Goal: Task Accomplishment & Management: Manage account settings

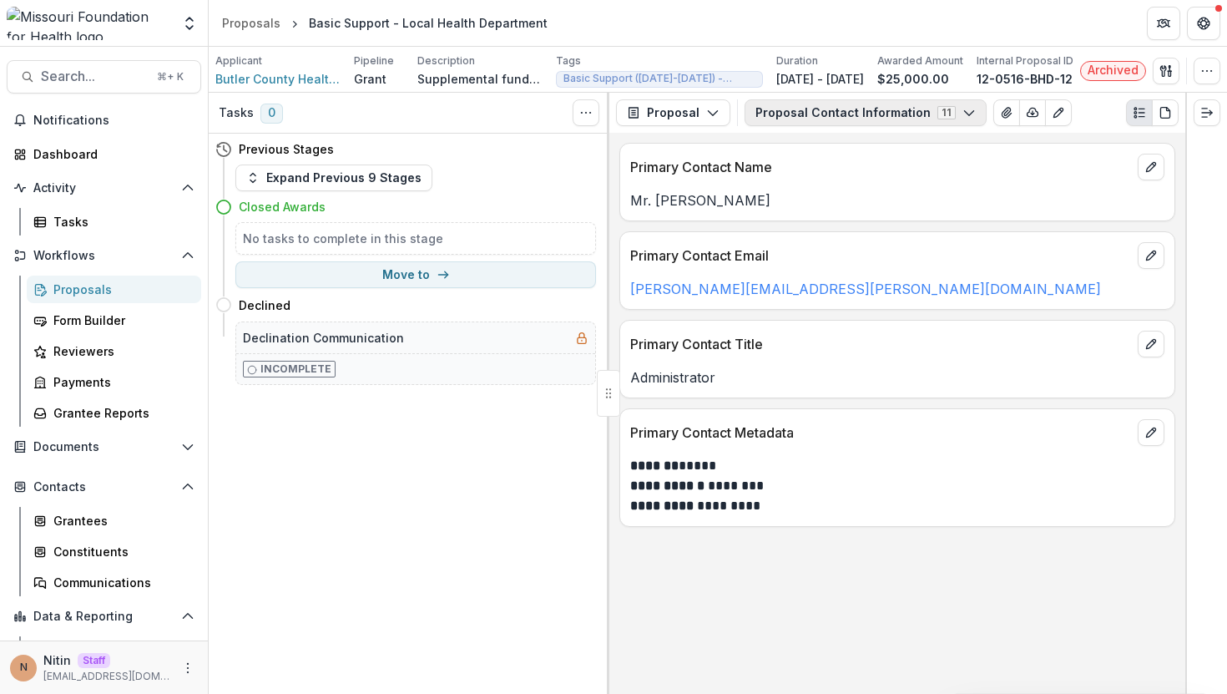
click at [797, 119] on button "Proposal Contact Information 11" at bounding box center [866, 112] width 242 height 27
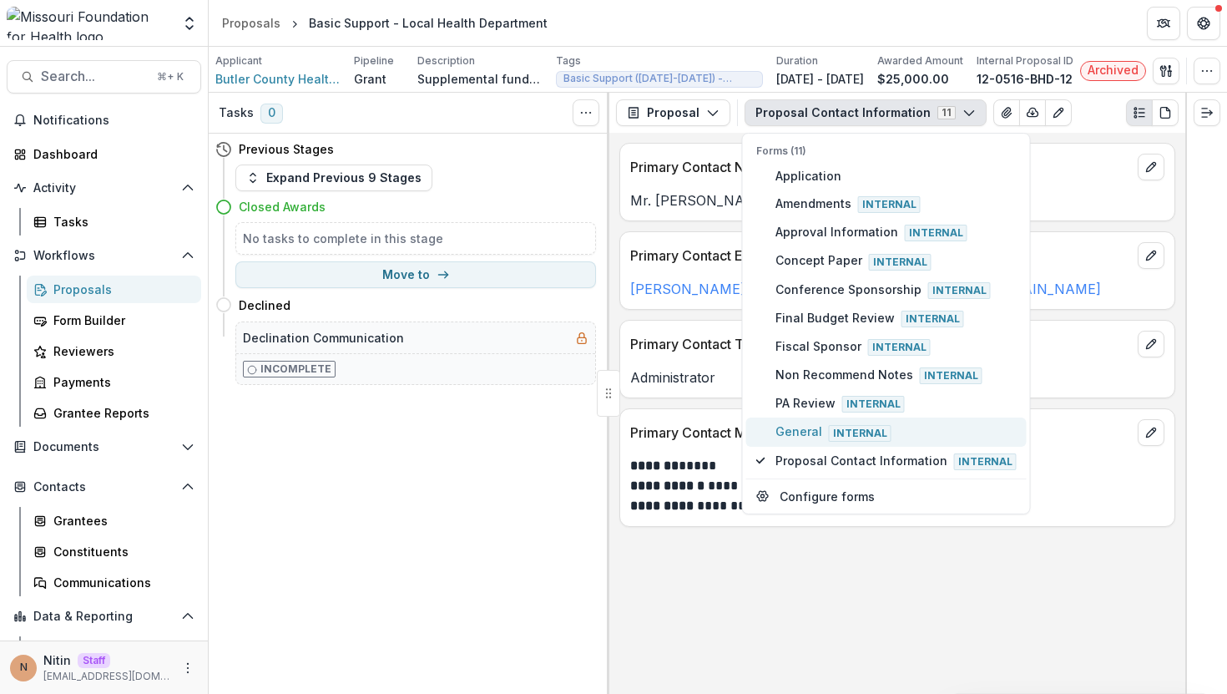
click at [799, 422] on span "General Internal" at bounding box center [895, 431] width 241 height 18
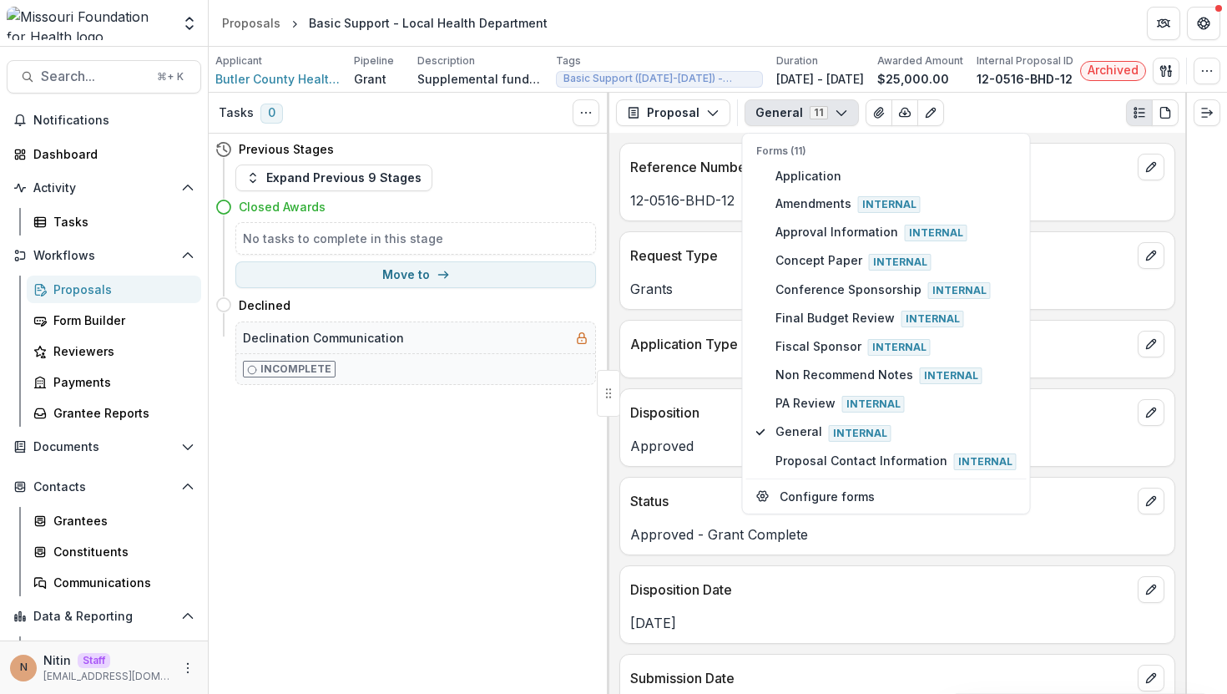
click at [663, 603] on div "Disposition Date" at bounding box center [897, 584] width 554 height 37
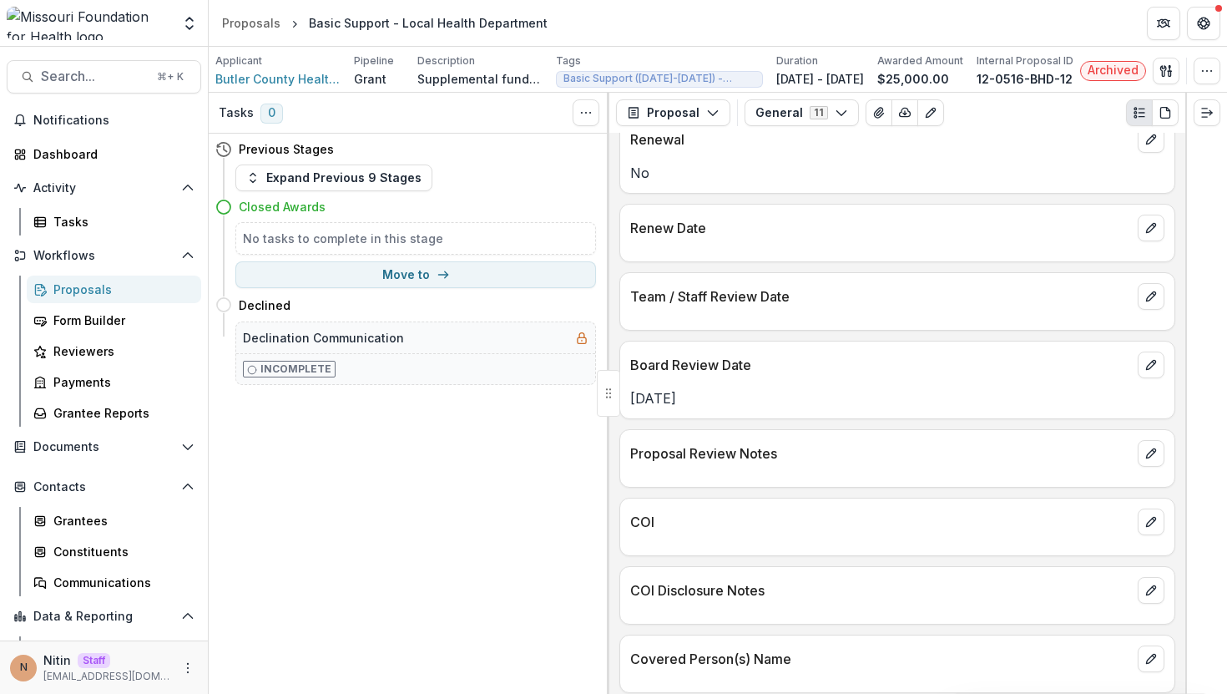
scroll to position [2018, 0]
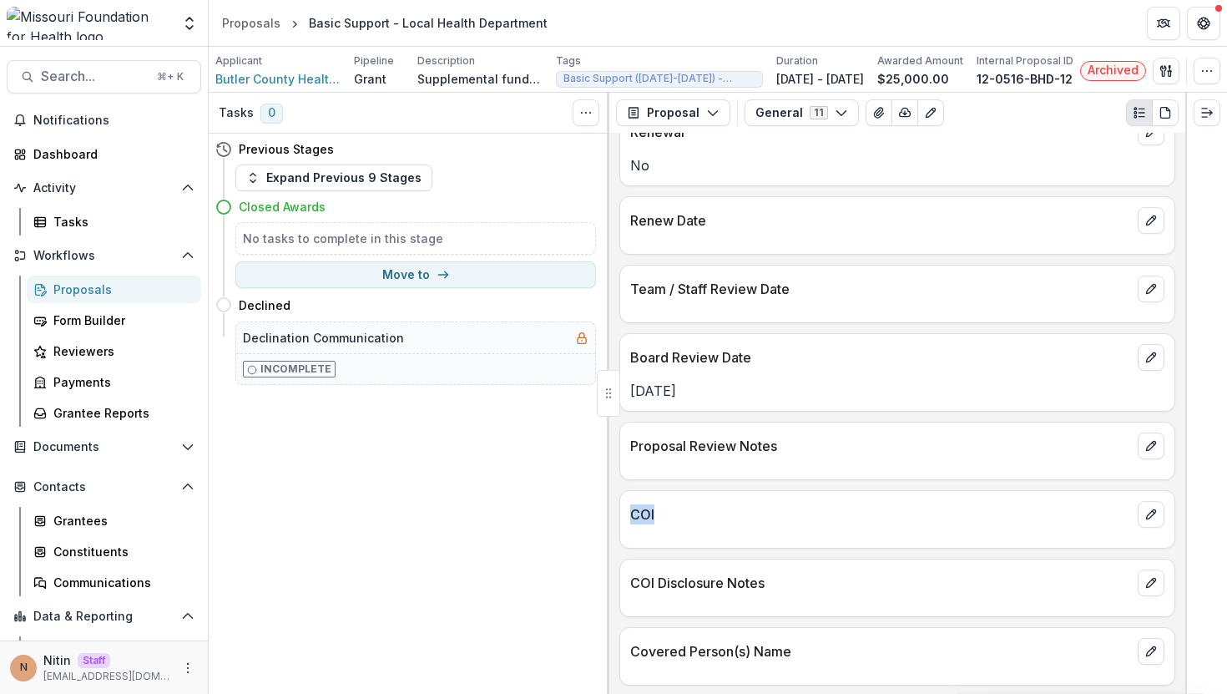
drag, startPoint x: 628, startPoint y: 511, endPoint x: 710, endPoint y: 511, distance: 82.6
click at [710, 511] on div "COI" at bounding box center [897, 509] width 554 height 37
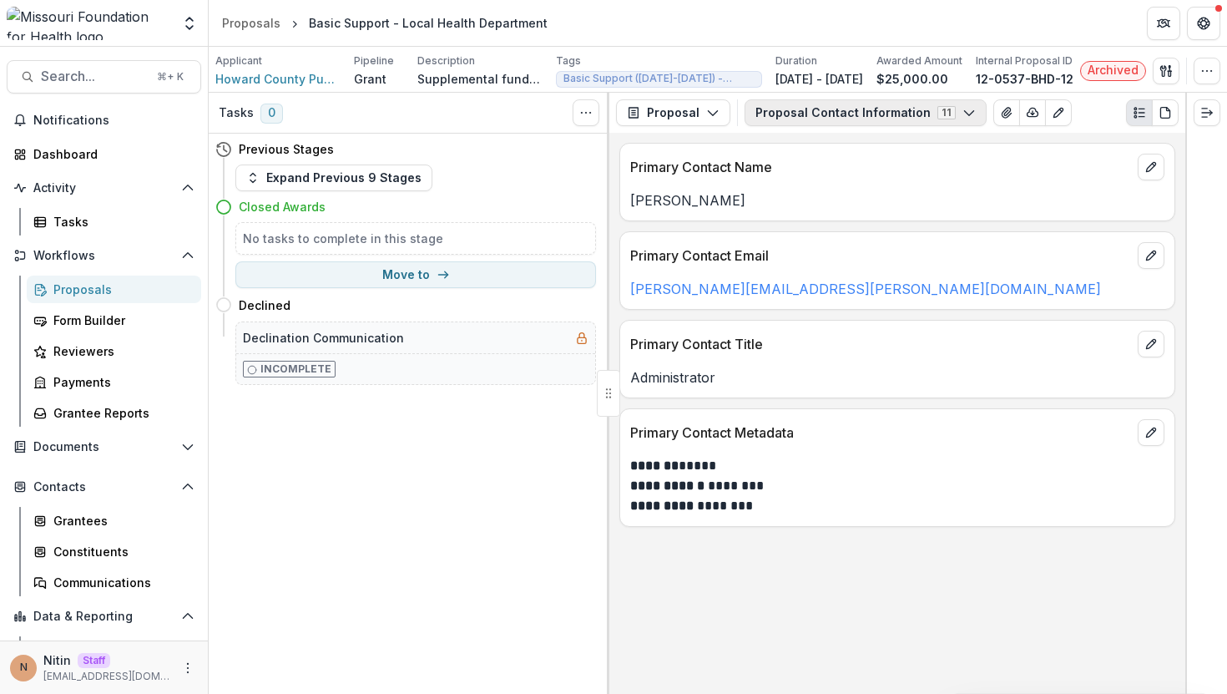
click at [845, 120] on button "Proposal Contact Information 11" at bounding box center [866, 112] width 242 height 27
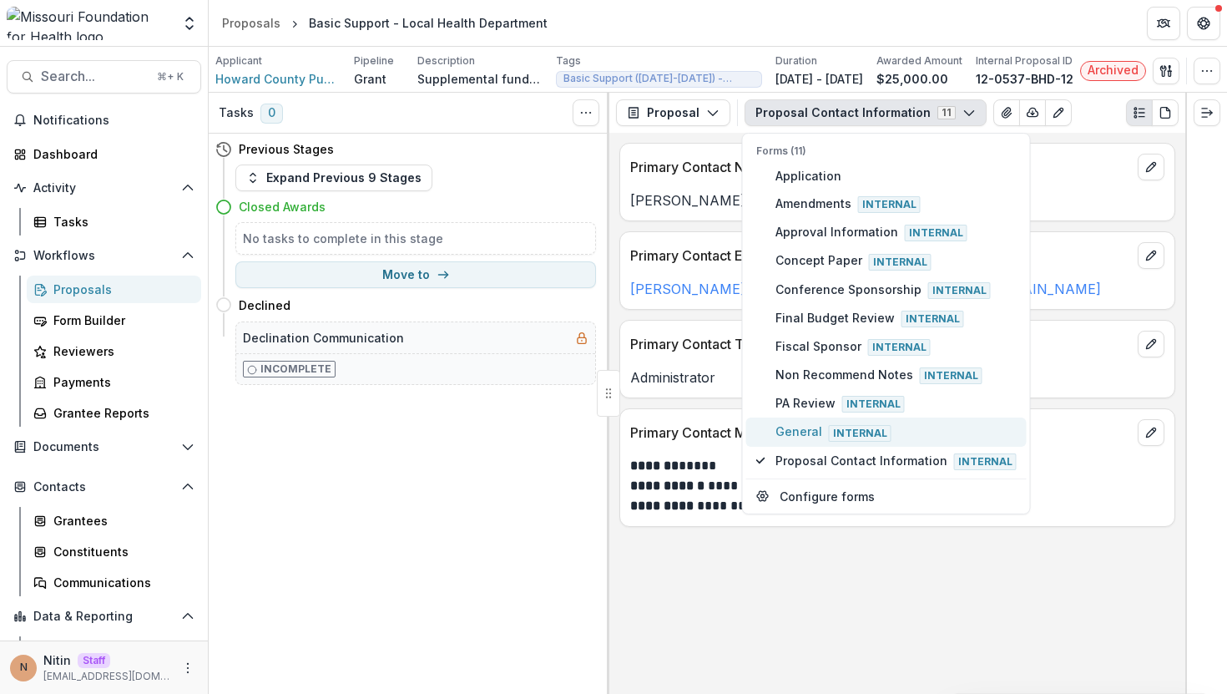
click at [805, 417] on button "General Internal" at bounding box center [886, 431] width 280 height 28
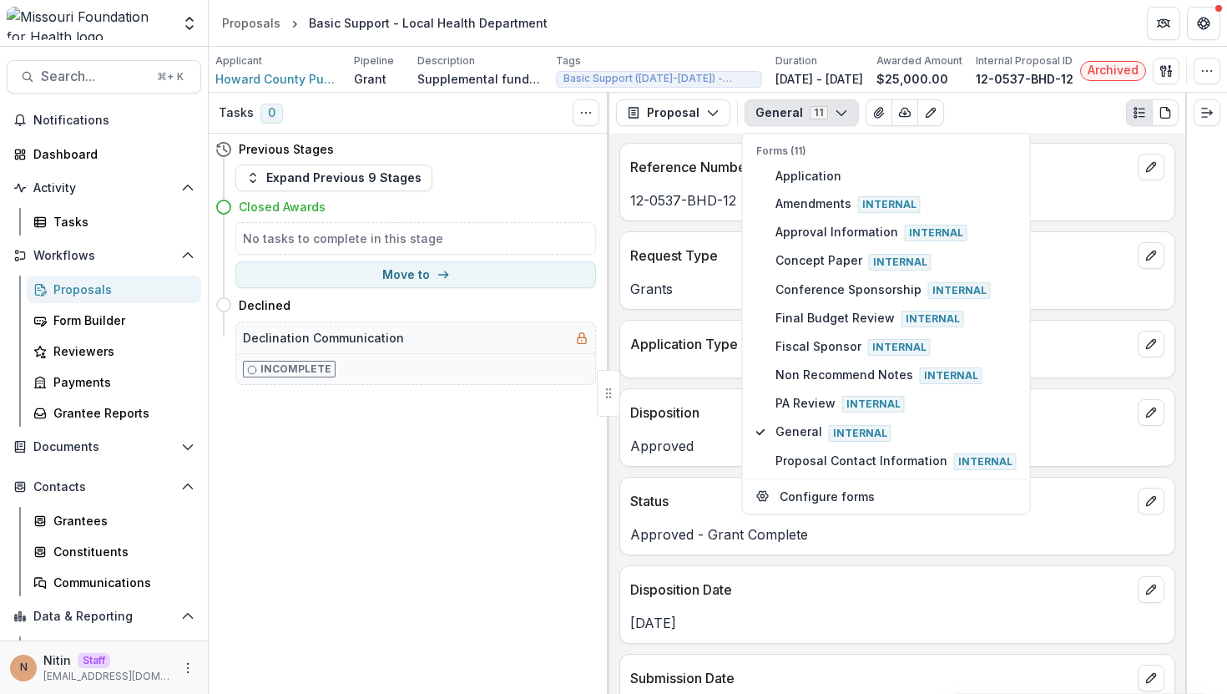
click at [710, 519] on div "Approved - Grant Complete" at bounding box center [897, 529] width 554 height 30
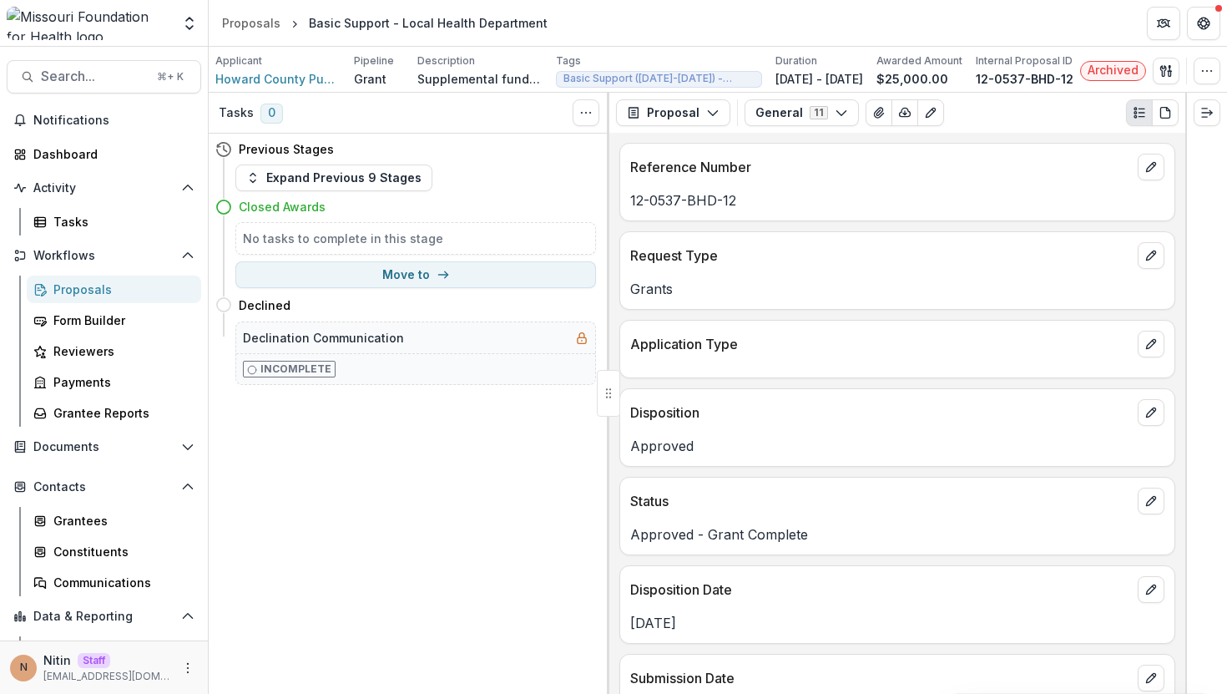
scroll to position [2119, 0]
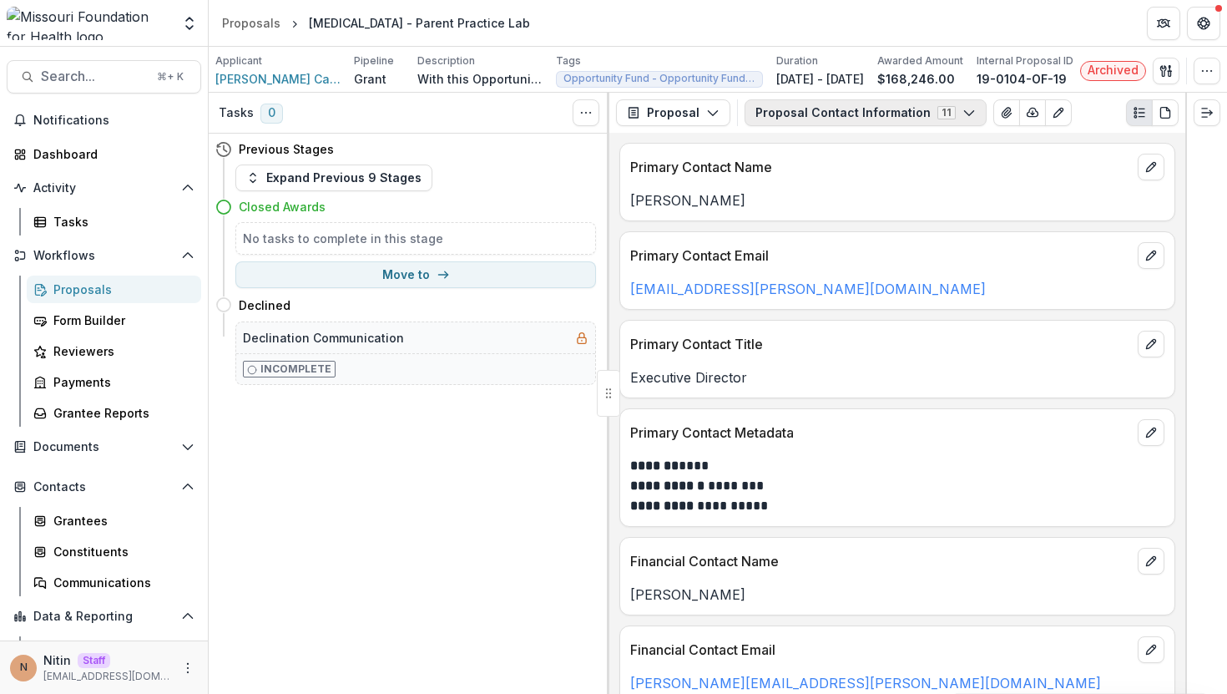
click at [777, 112] on button "Proposal Contact Information 11" at bounding box center [866, 112] width 242 height 27
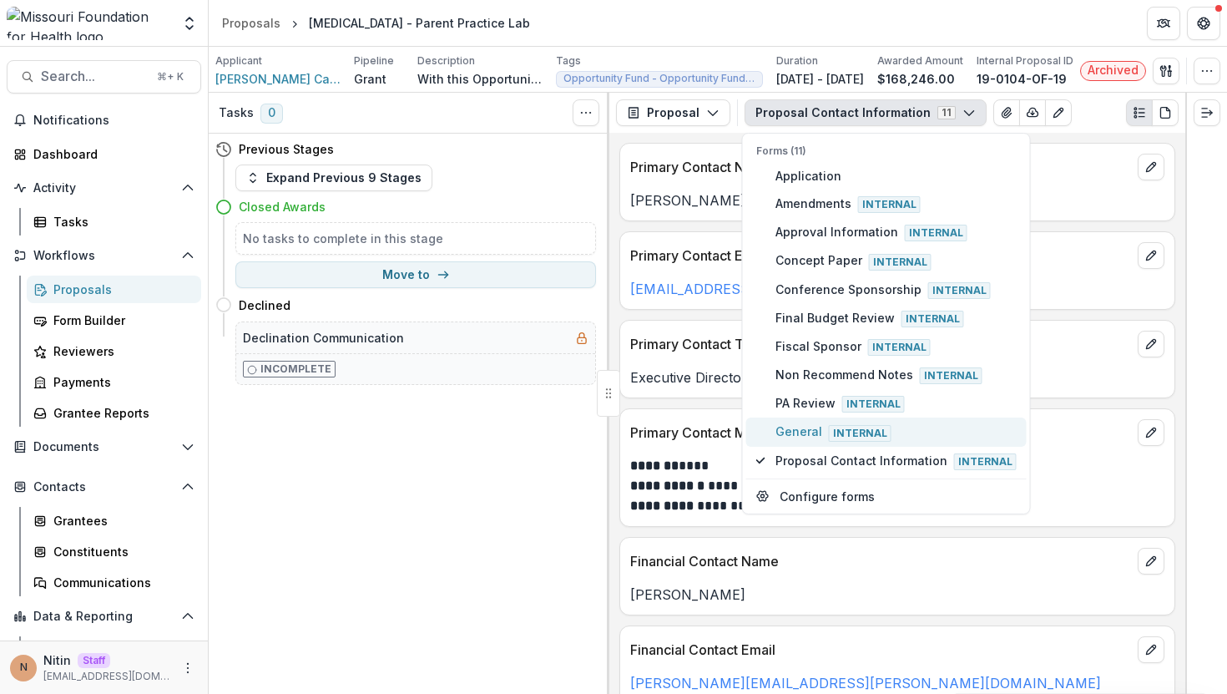
click at [788, 432] on span "General Internal" at bounding box center [895, 431] width 241 height 18
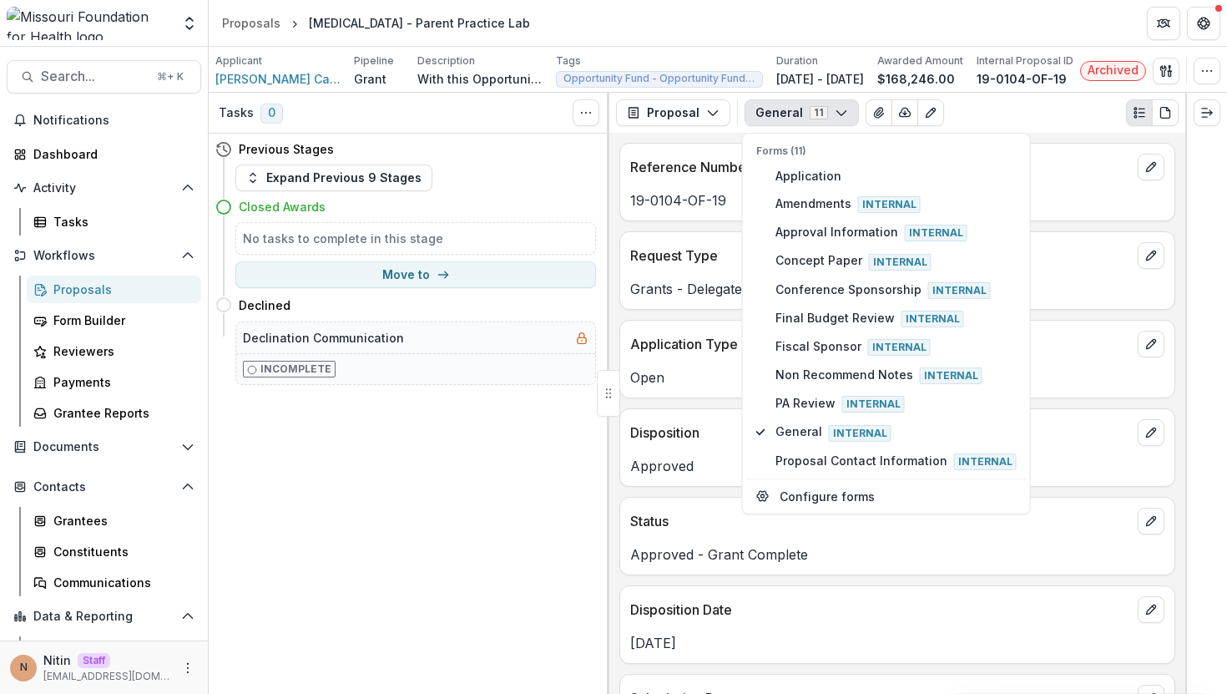
scroll to position [2448, 0]
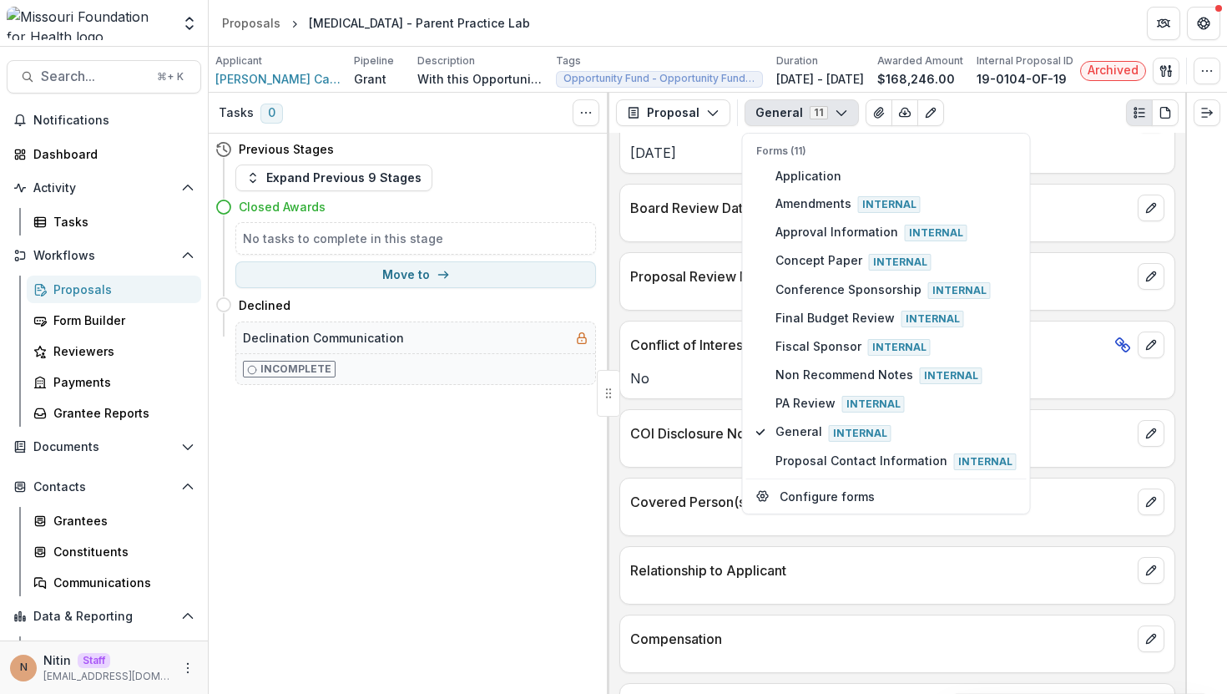
click at [574, 508] on div "Tasks 0 Show Cancelled Tasks Previous Stages Expand Previous 9 Stages Closed Aw…" at bounding box center [409, 393] width 401 height 601
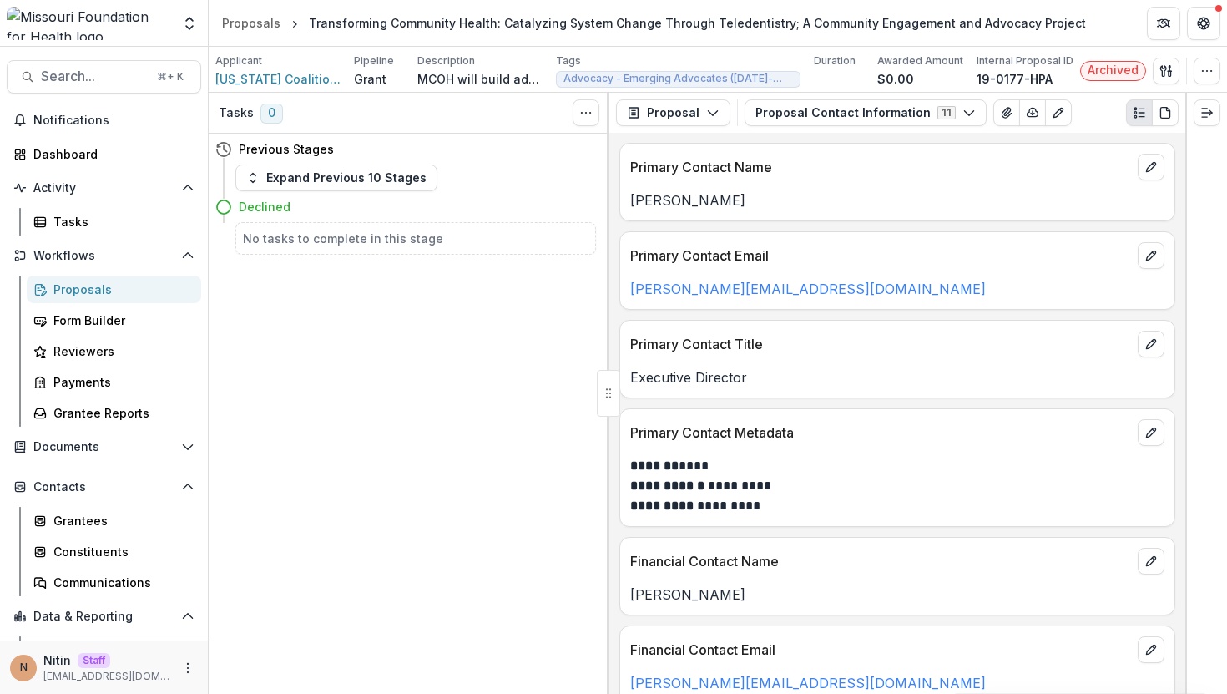
scroll to position [381, 0]
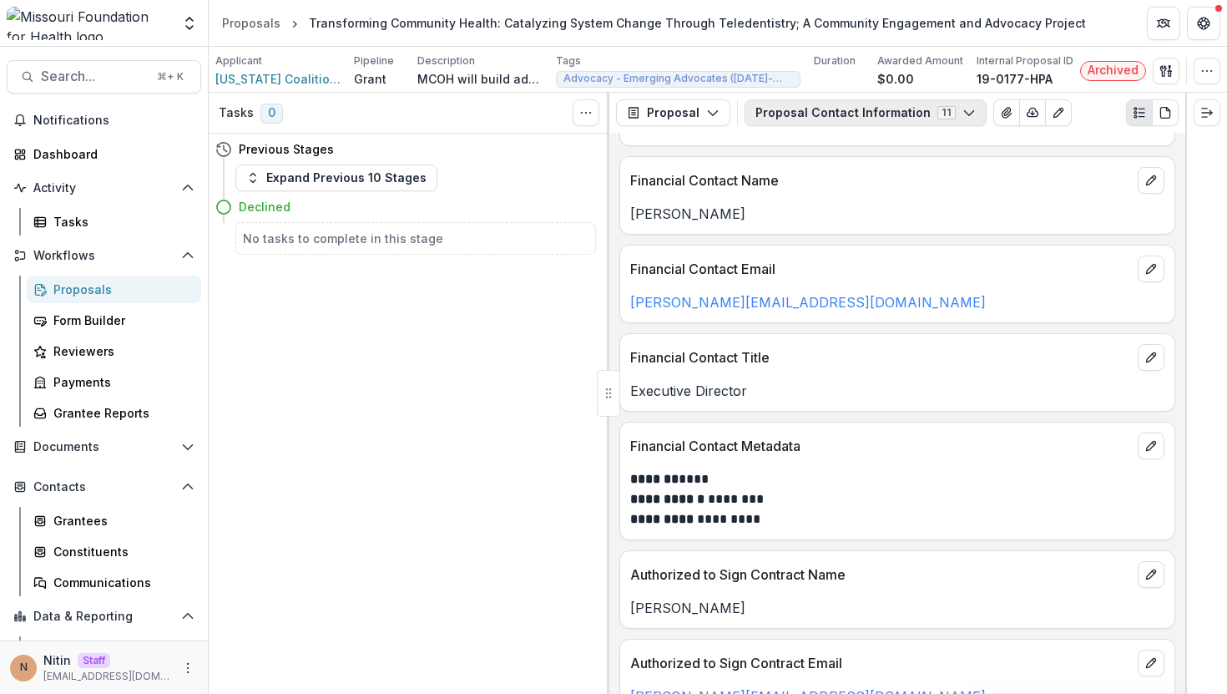
click at [805, 120] on button "Proposal Contact Information 11" at bounding box center [866, 112] width 242 height 27
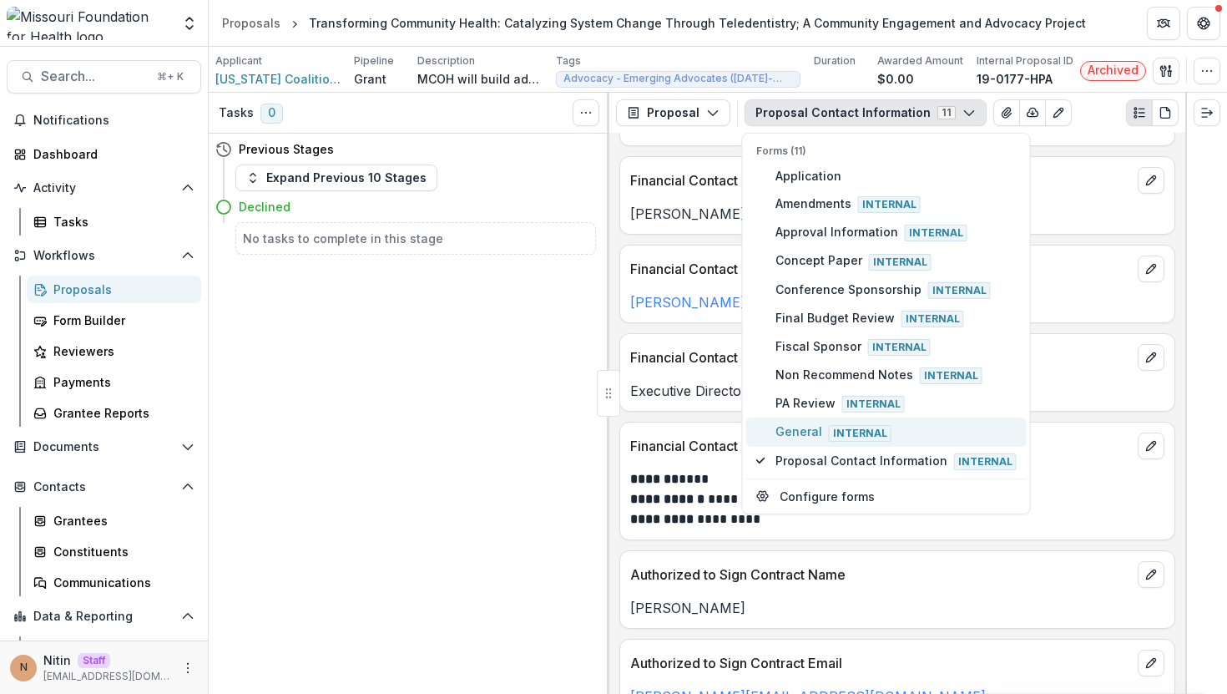
click at [779, 431] on span "General Internal" at bounding box center [895, 431] width 241 height 18
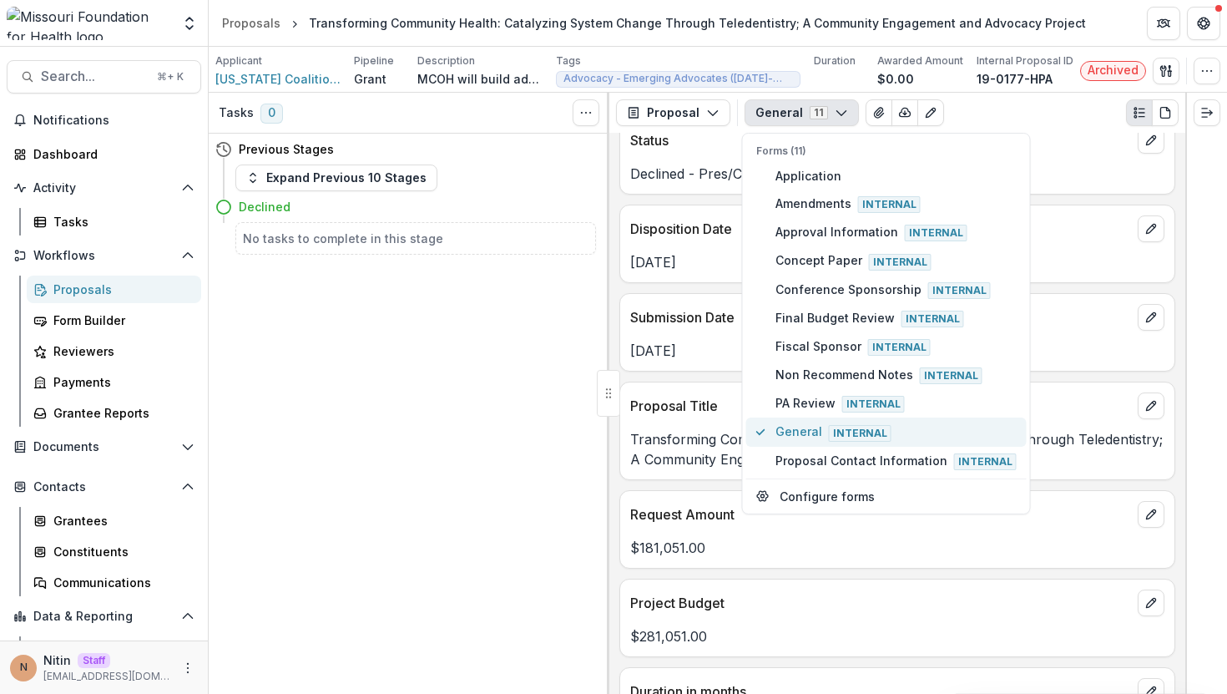
type button "9"
type button "5"
click at [694, 463] on p "Transforming Community Health: Catalyzing System Change Through Teledentistry; …" at bounding box center [897, 449] width 534 height 40
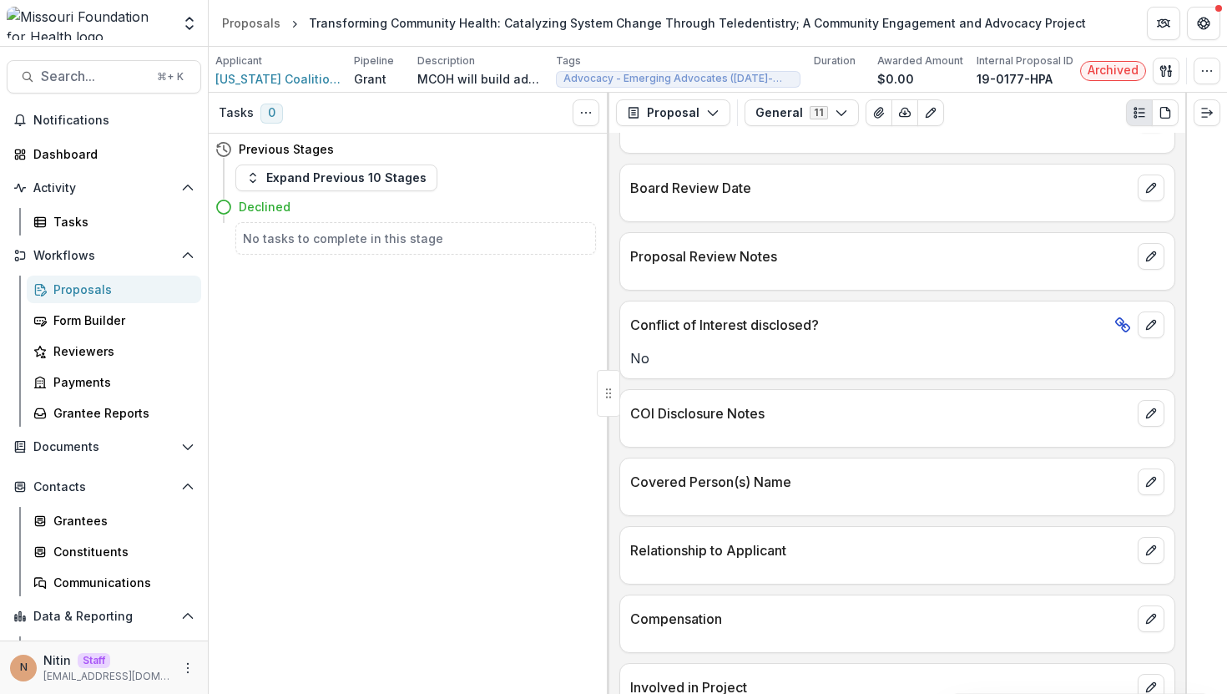
scroll to position [85, 0]
